Goal: Task Accomplishment & Management: Manage account settings

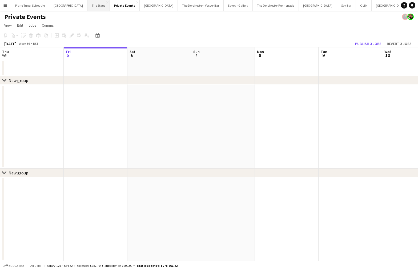
click at [95, 7] on button "The Stage Close" at bounding box center [98, 5] width 22 height 10
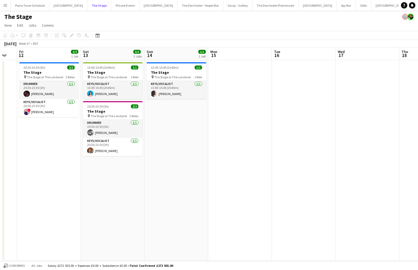
scroll to position [0, 110]
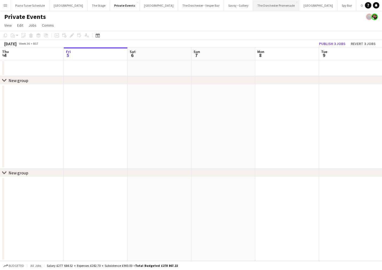
click at [253, 6] on button "The Dorchester Promenade Close" at bounding box center [276, 5] width 46 height 10
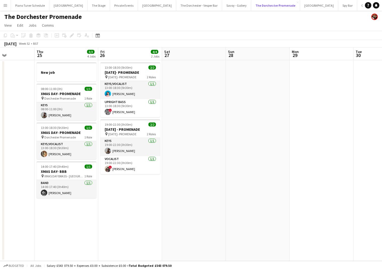
scroll to position [0, 149]
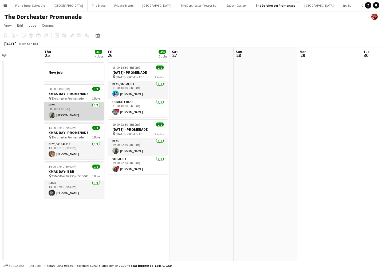
click at [76, 114] on app-card-role "Keys [DATE] 08:00-11:00 (3h) [PERSON_NAME]" at bounding box center [74, 111] width 60 height 18
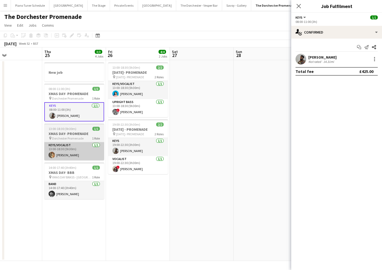
click at [66, 156] on app-card-role "Keys/Vocalist [DATE] 13:00-18:30 (5h30m) [PERSON_NAME]" at bounding box center [74, 151] width 60 height 18
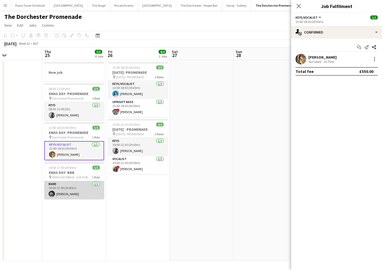
click at [68, 186] on app-card-role "Band [DATE] 14:00-17:40 (3h40m) [PERSON_NAME]" at bounding box center [74, 190] width 60 height 18
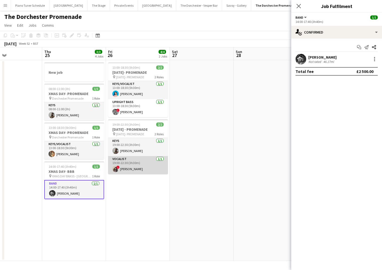
click at [122, 171] on app-card-role "Vocalist [DATE] 19:00-22:30 (3h30m) ! [PERSON_NAME]" at bounding box center [138, 165] width 60 height 18
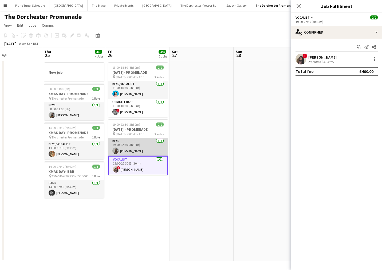
click at [123, 151] on app-card-role "Keys [DATE] 19:00-22:30 (3h30m) [PERSON_NAME]" at bounding box center [138, 147] width 60 height 18
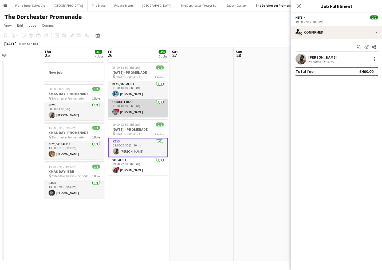
click at [126, 114] on app-card-role "Upright Bass [DATE] 13:00-18:30 (5h30m) ! [PERSON_NAME]" at bounding box center [138, 108] width 60 height 18
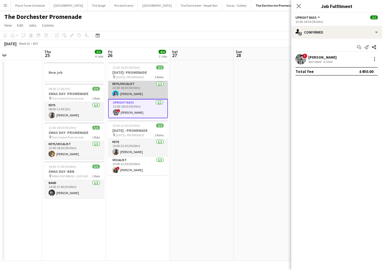
click at [128, 95] on app-card-role "Keys/Vocalist [DATE] 13:00-18:30 (5h30m) [PERSON_NAME]" at bounding box center [138, 90] width 60 height 18
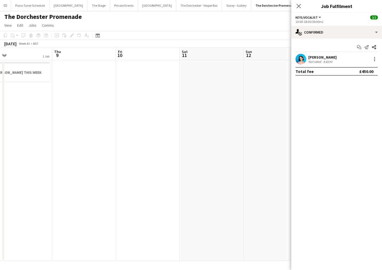
scroll to position [0, 138]
